Goal: Navigation & Orientation: Go to known website

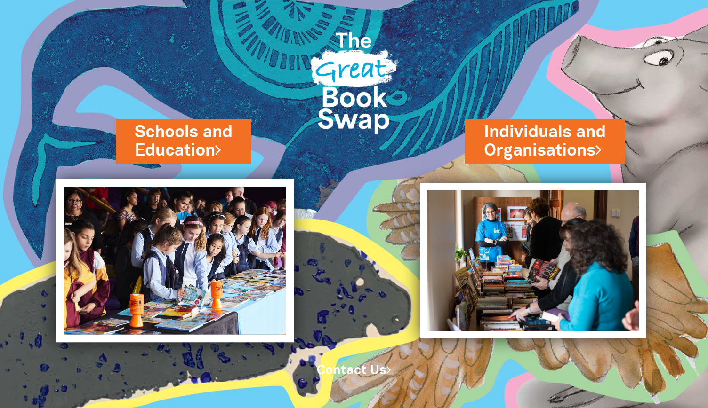
click at [252, 291] on img at bounding box center [175, 261] width 238 height 164
